Goal: Information Seeking & Learning: Learn about a topic

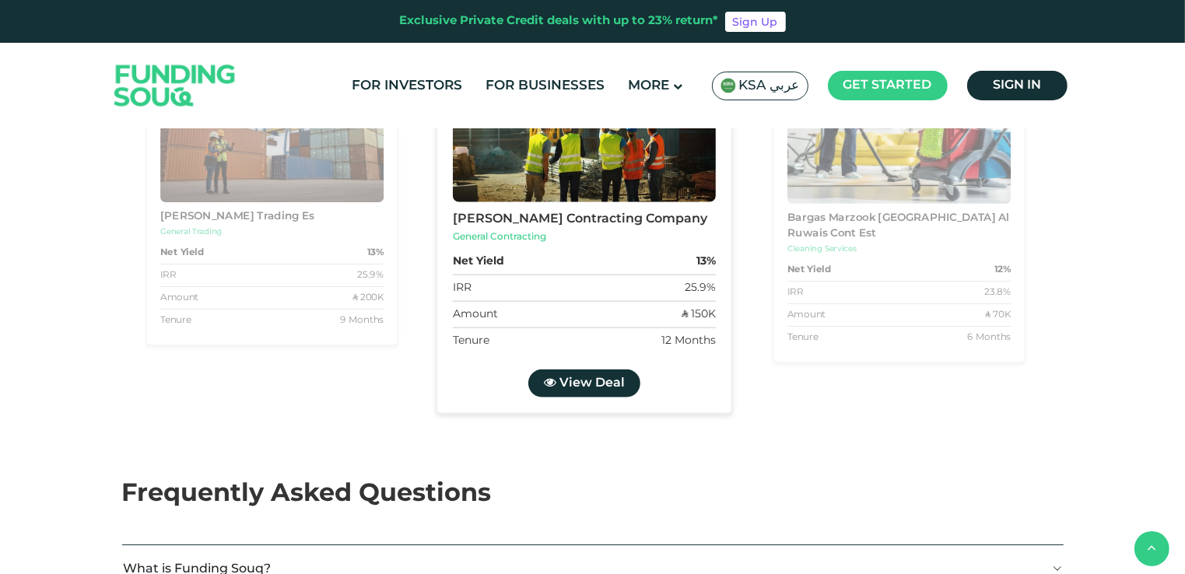
scroll to position [1634, 0]
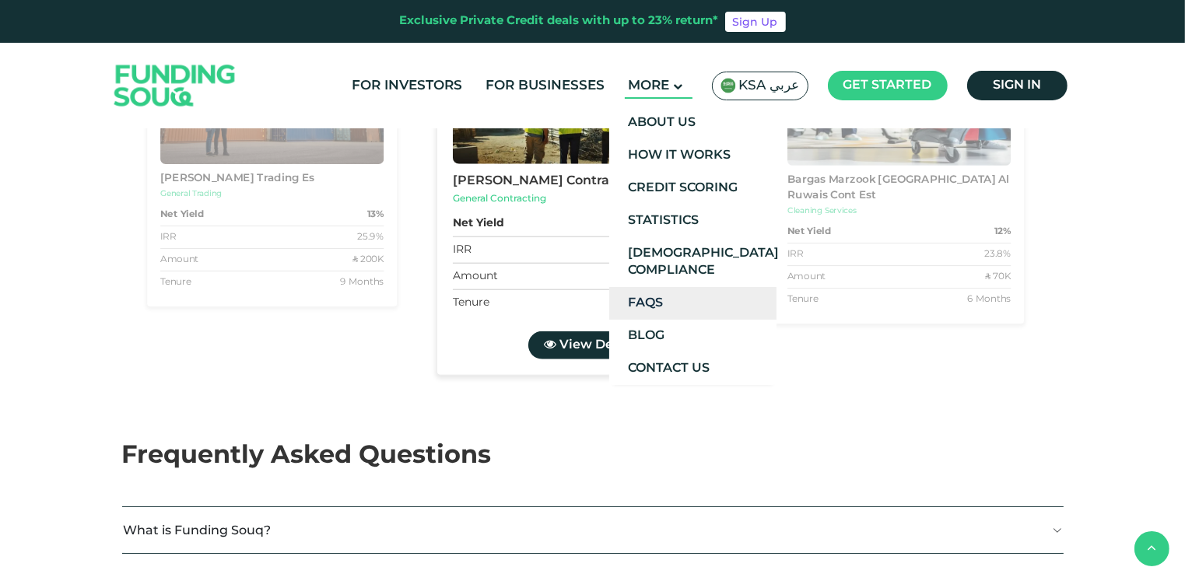
click at [691, 300] on link "FAQs" at bounding box center [692, 303] width 167 height 33
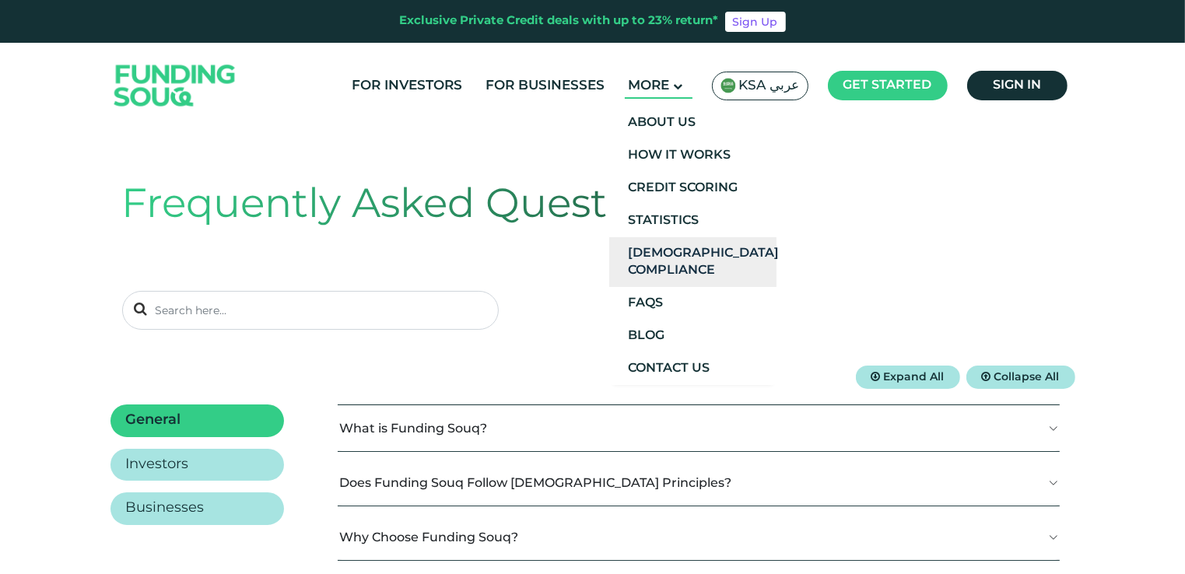
click at [695, 248] on link "[DEMOGRAPHIC_DATA] Compliance" at bounding box center [692, 262] width 167 height 50
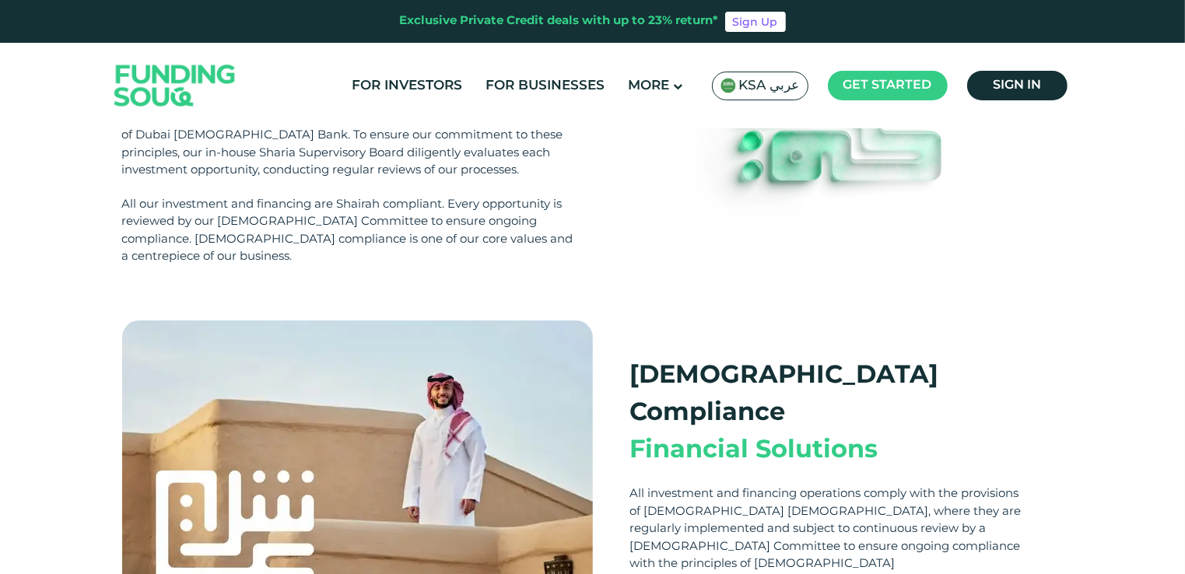
scroll to position [233, 0]
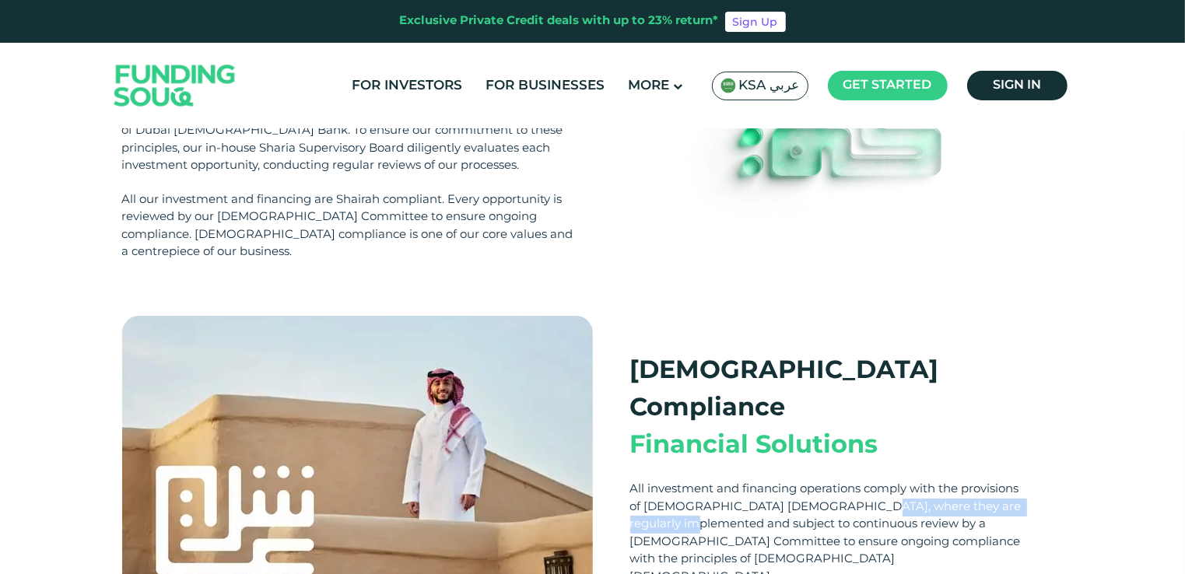
drag, startPoint x: 748, startPoint y: 419, endPoint x: 948, endPoint y: 425, distance: 200.1
click at [948, 481] on div "All investment and financing operations comply with the provisions of Islamic S…" at bounding box center [828, 533] width 396 height 105
click at [728, 481] on div "All investment and financing operations comply with the provisions of Islamic S…" at bounding box center [828, 533] width 396 height 105
